Goal: Task Accomplishment & Management: Use online tool/utility

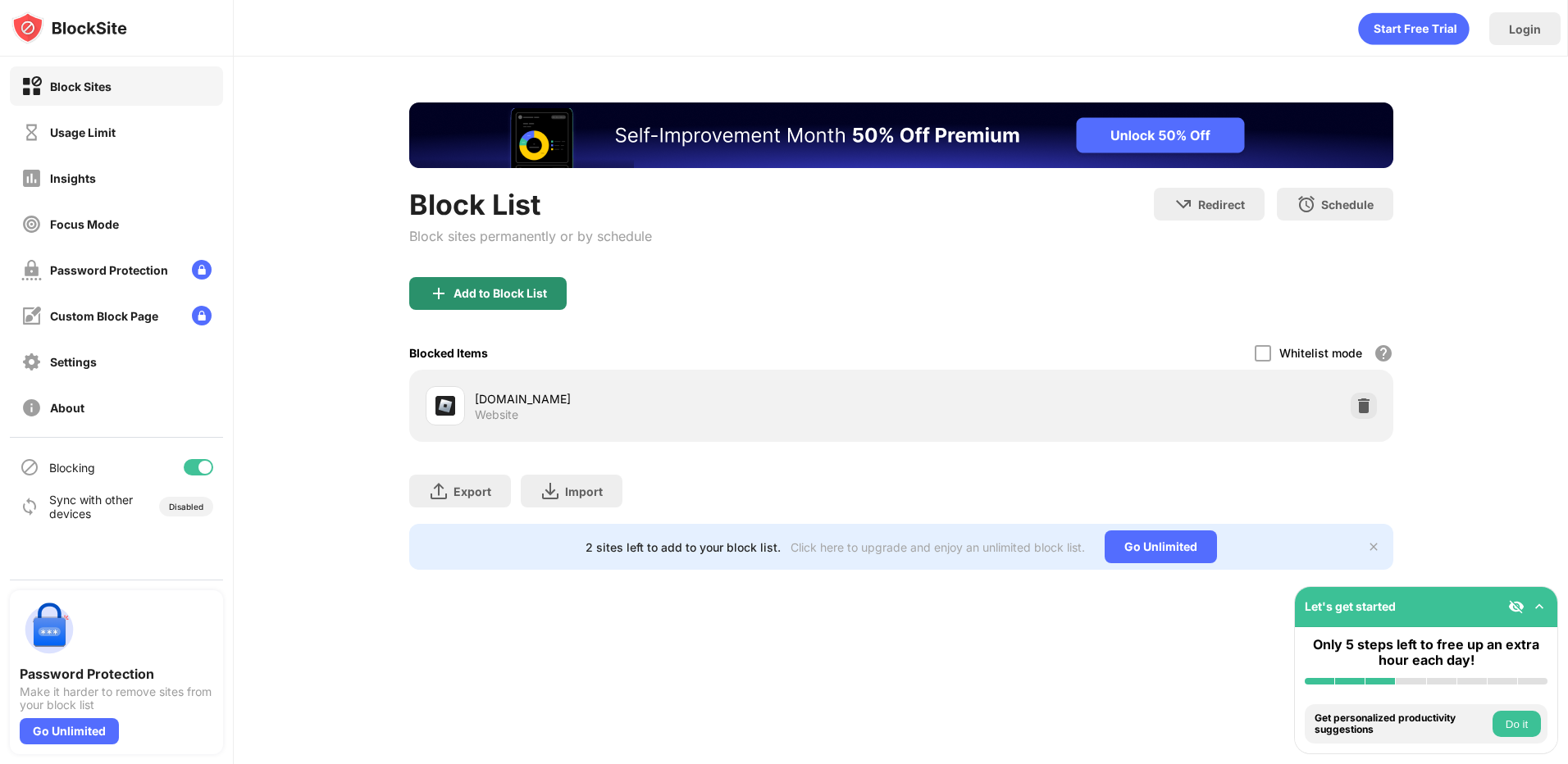
click at [473, 284] on div "Add to Block List" at bounding box center [488, 293] width 158 height 33
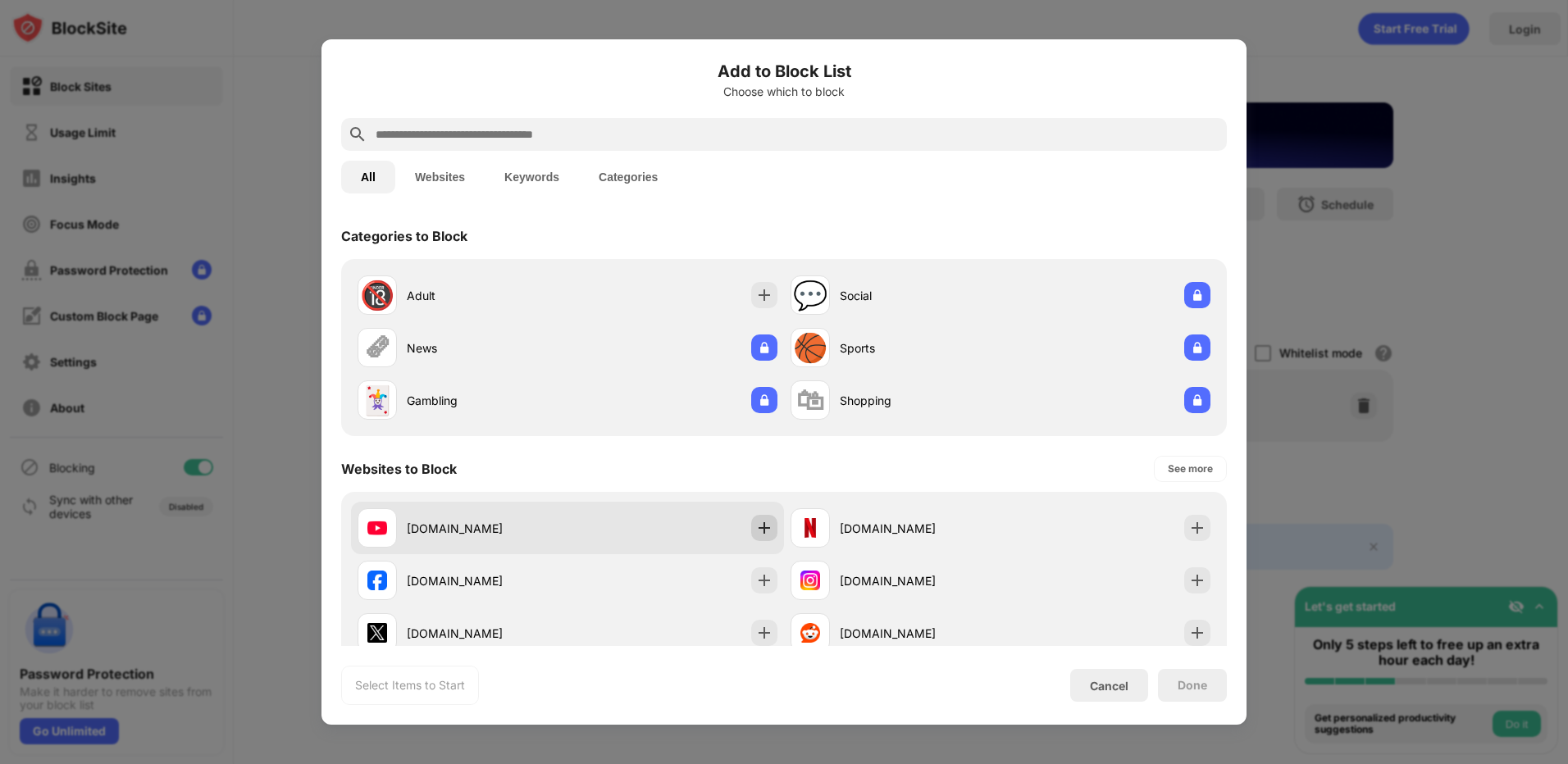
click at [757, 532] on img at bounding box center [764, 528] width 16 height 16
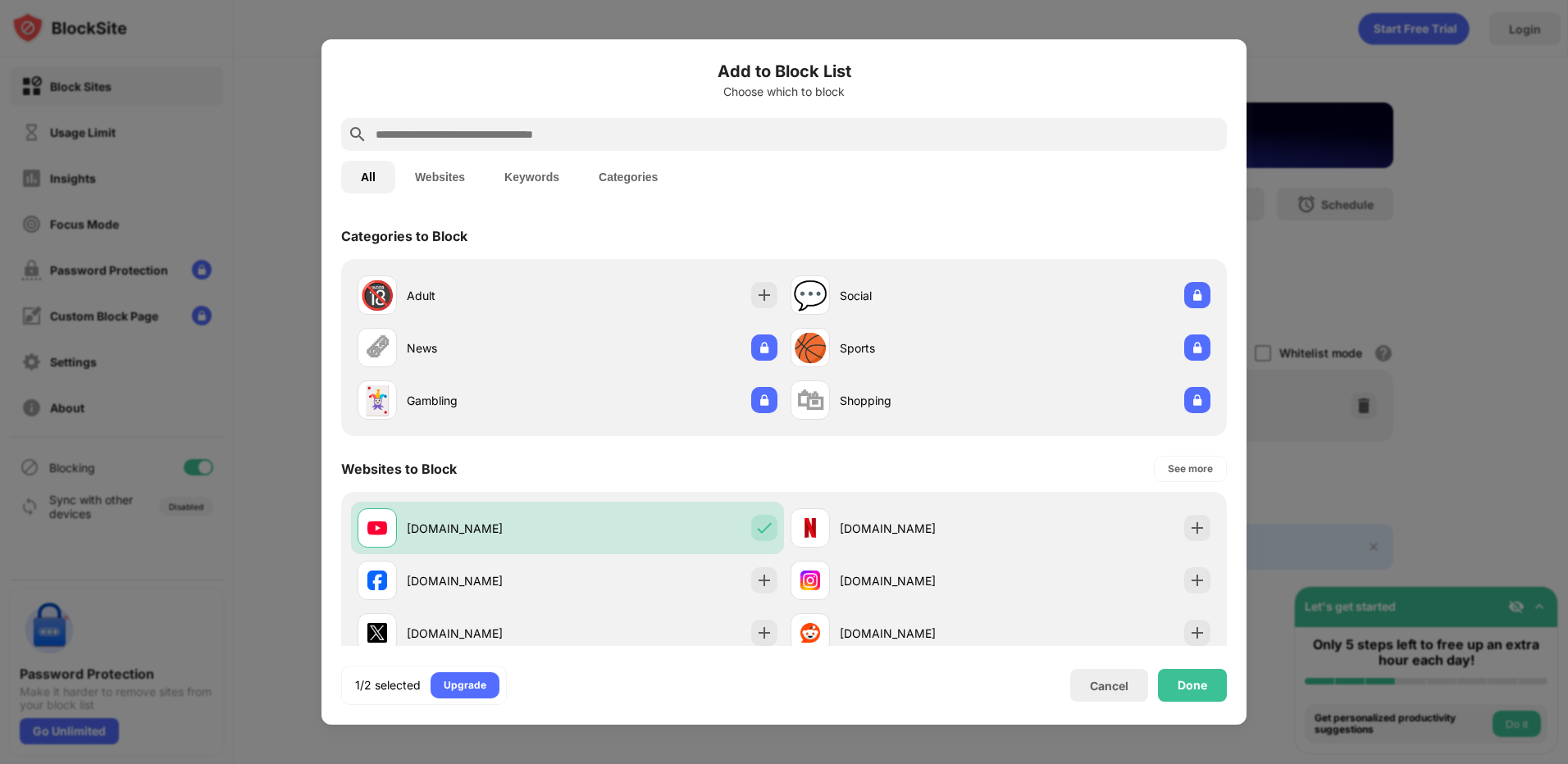
click at [1203, 691] on div "Done" at bounding box center [1192, 685] width 30 height 14
